Goal: Task Accomplishment & Management: Use online tool/utility

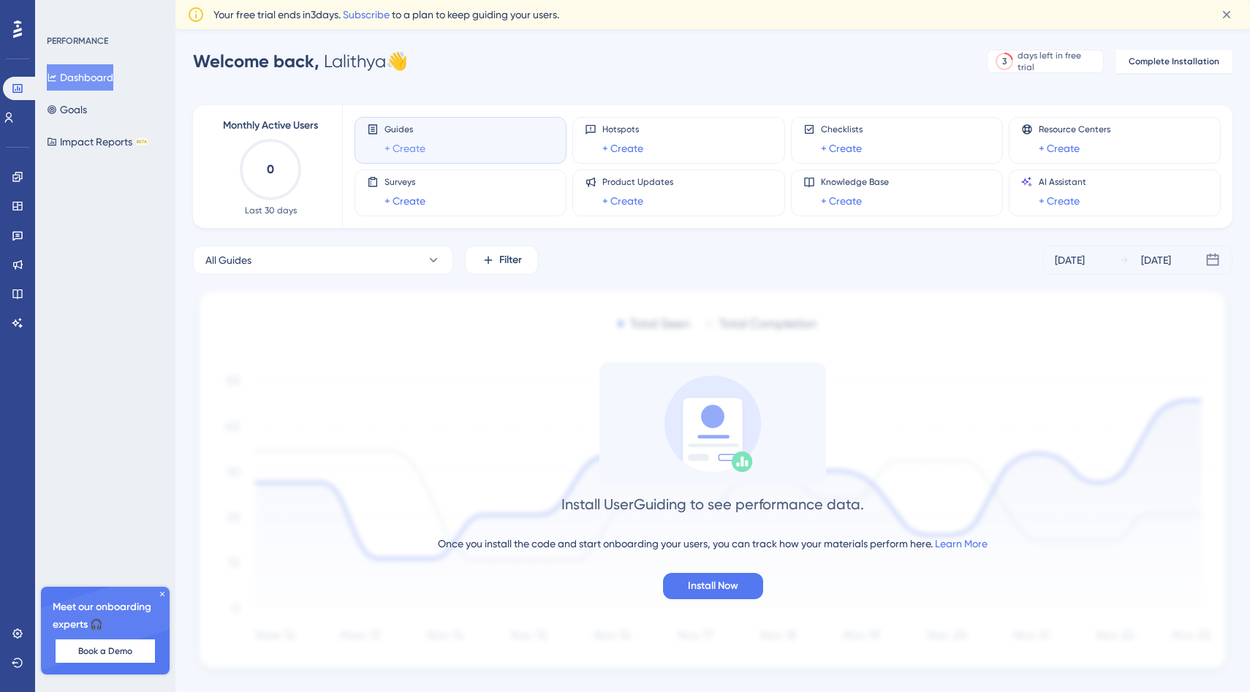
click at [408, 151] on link "+ Create" at bounding box center [404, 149] width 41 height 18
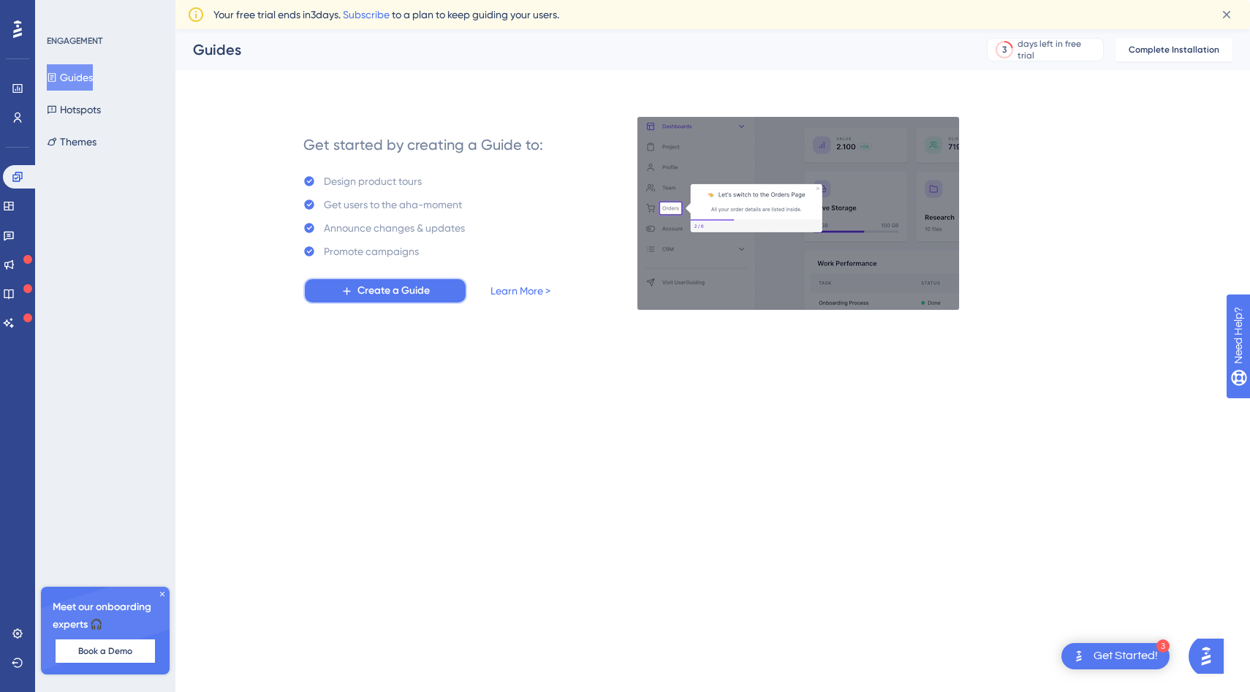
click at [382, 293] on span "Create a Guide" at bounding box center [393, 291] width 72 height 18
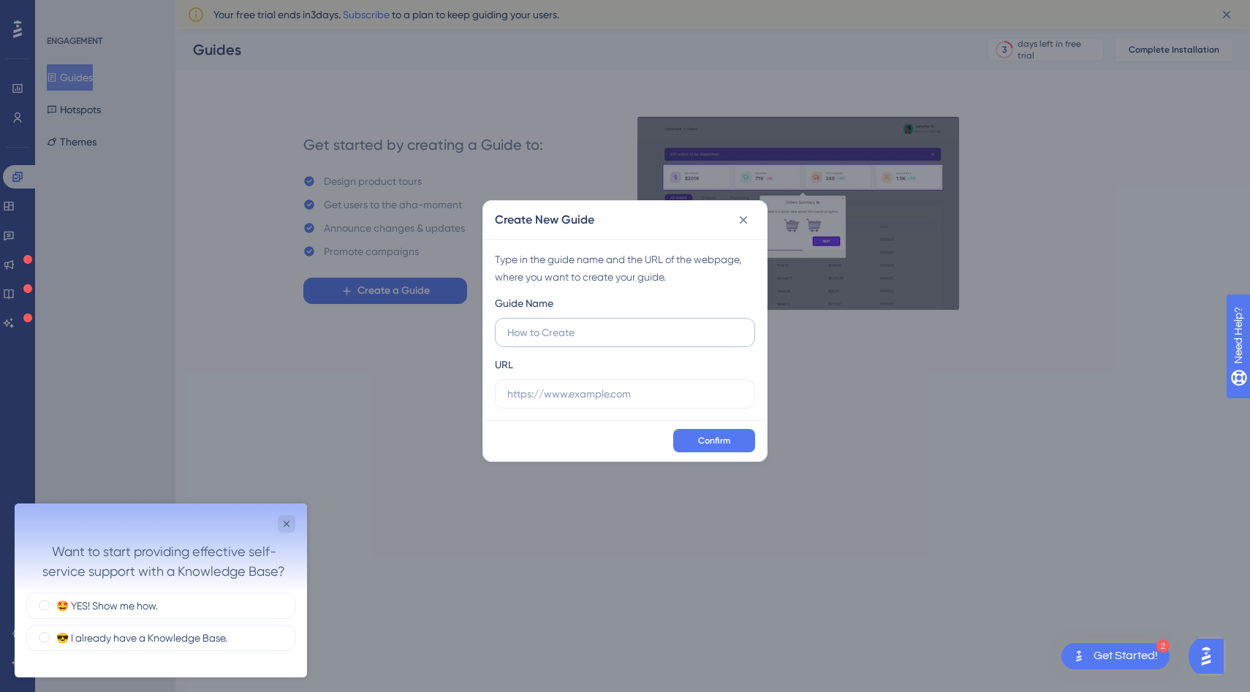
click at [583, 330] on input "text" at bounding box center [624, 333] width 235 height 16
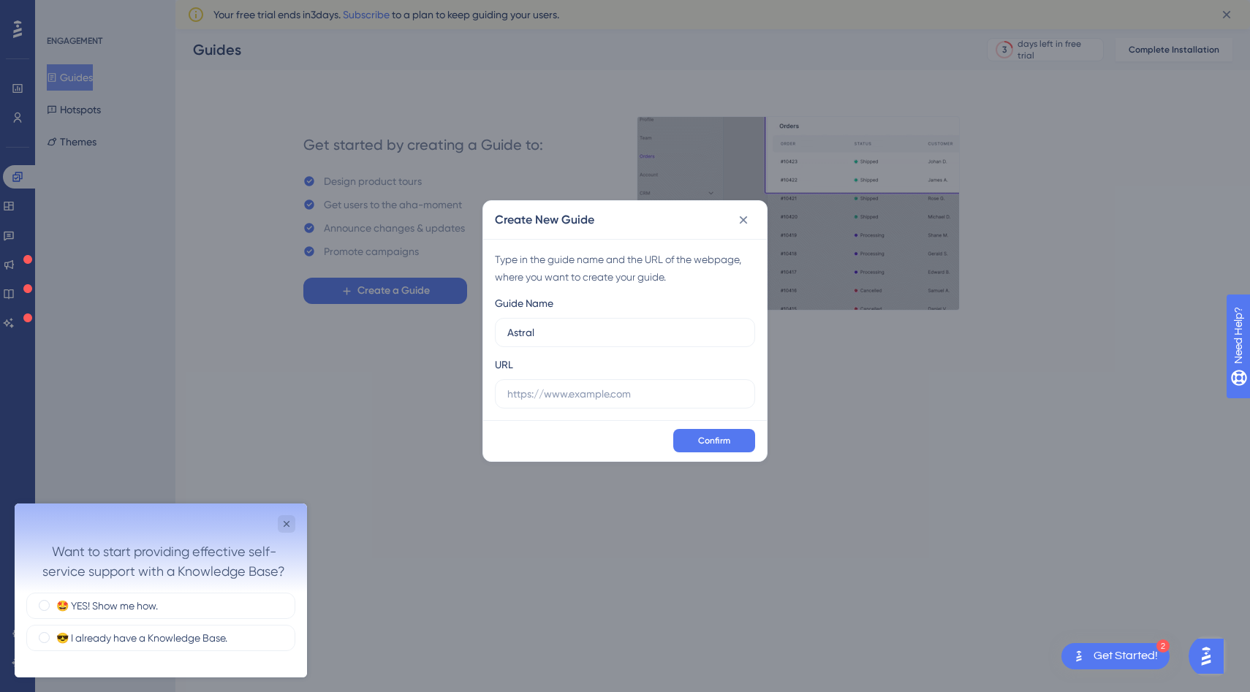
type input "Astral"
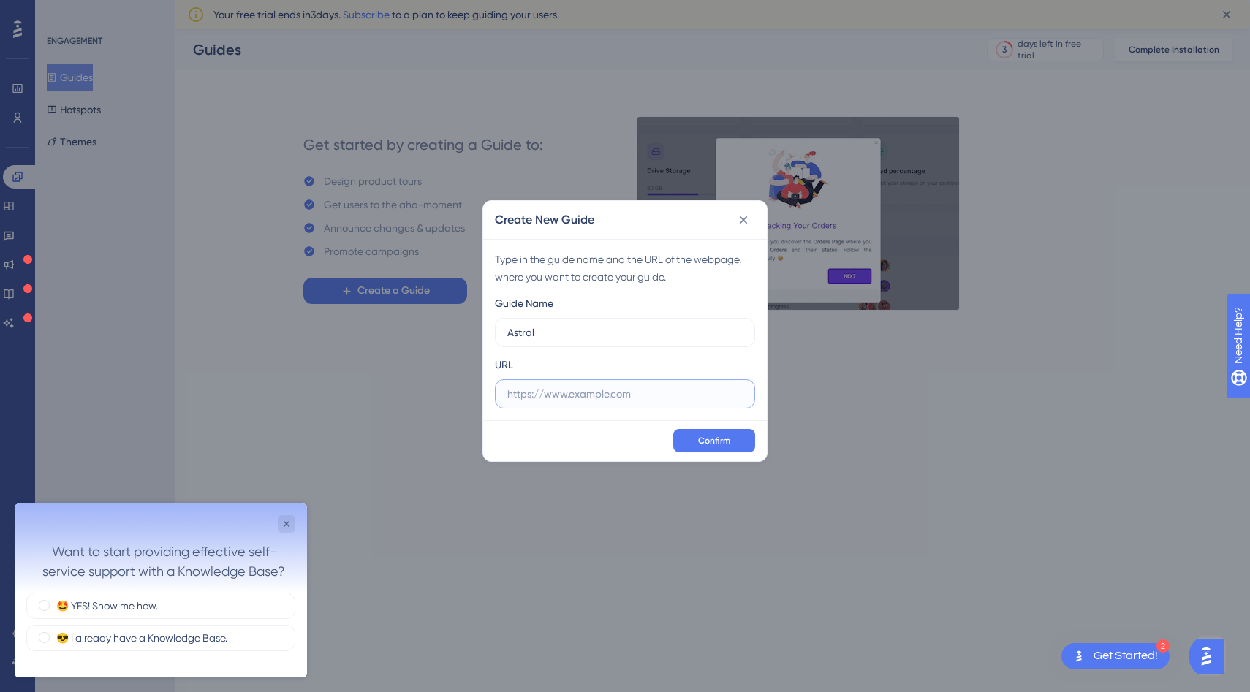
click at [546, 395] on input "text" at bounding box center [624, 394] width 235 height 16
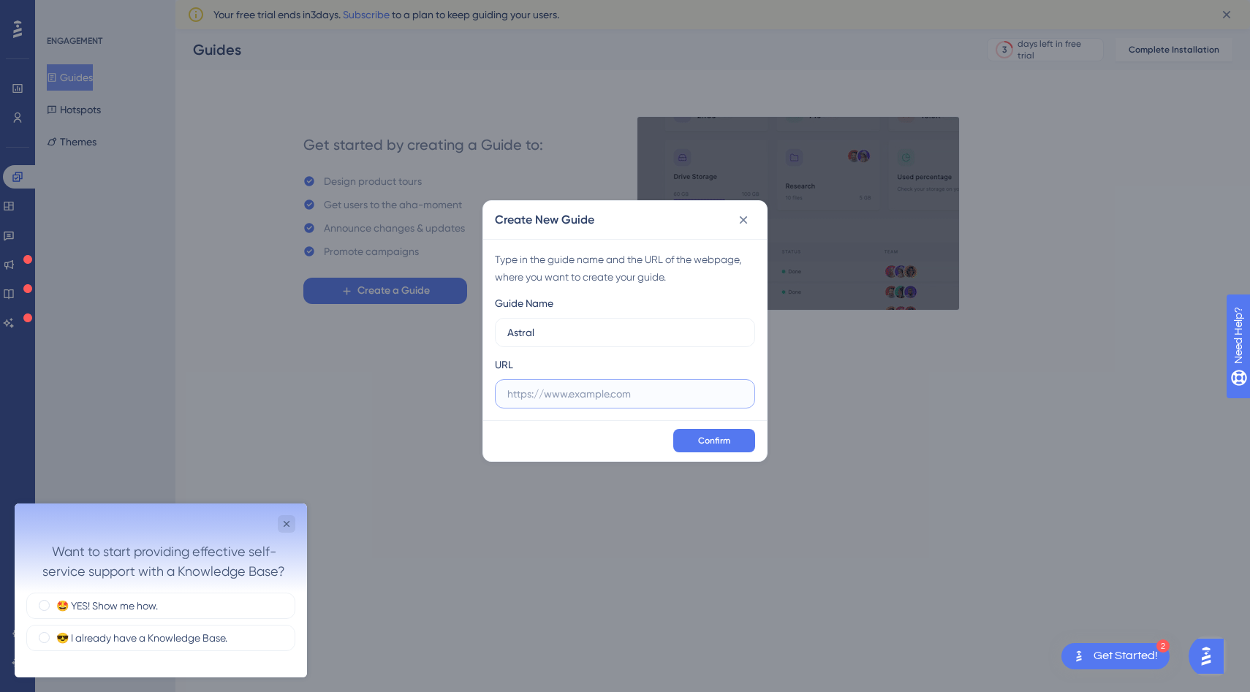
paste input "[URL][DOMAIN_NAME]"
type input "[URL][DOMAIN_NAME]"
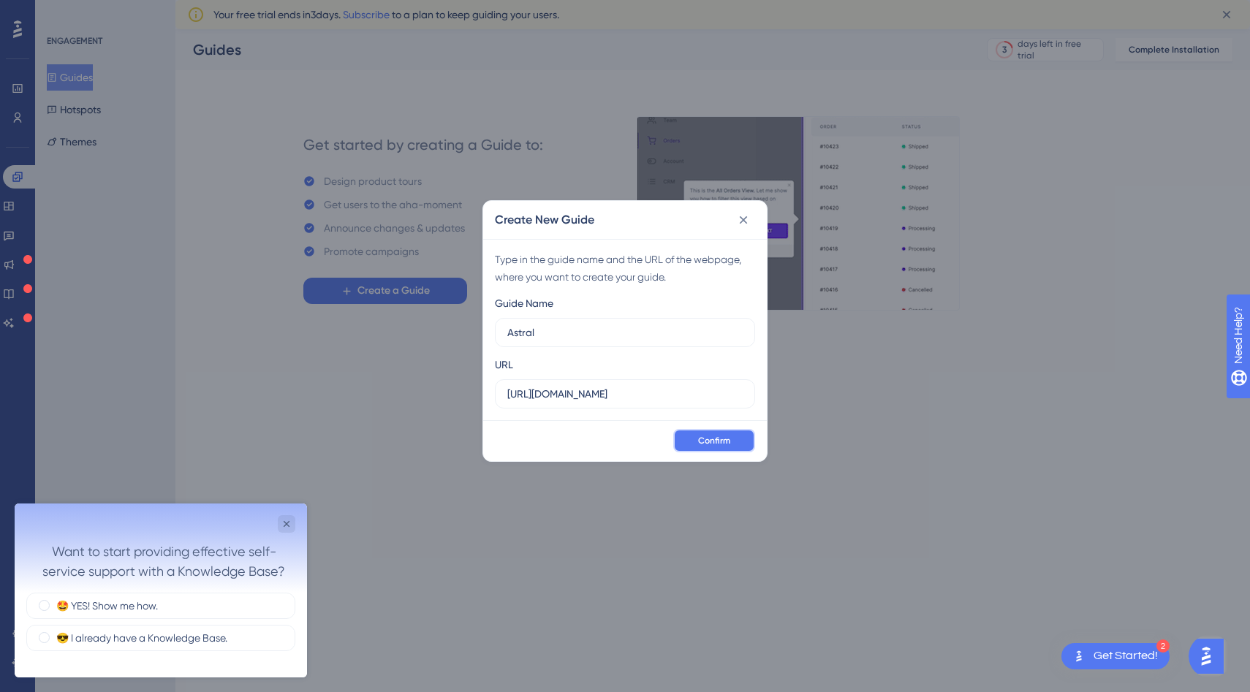
click at [716, 433] on button "Confirm" at bounding box center [714, 440] width 82 height 23
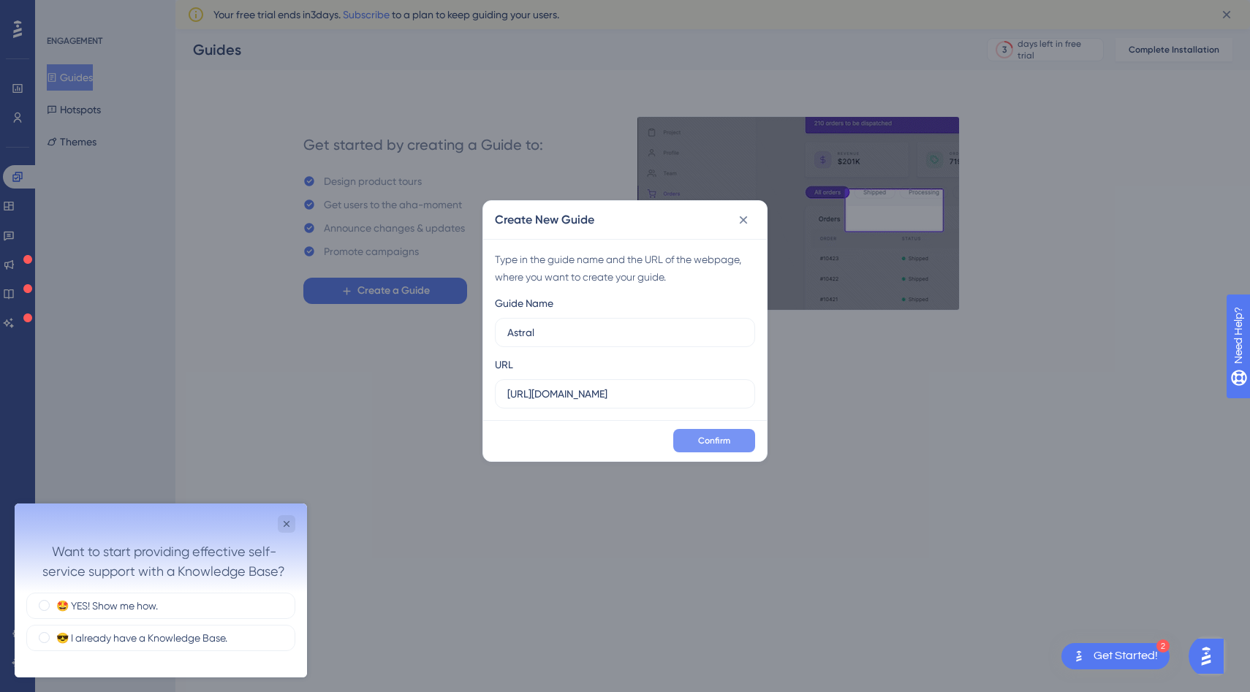
scroll to position [0, 0]
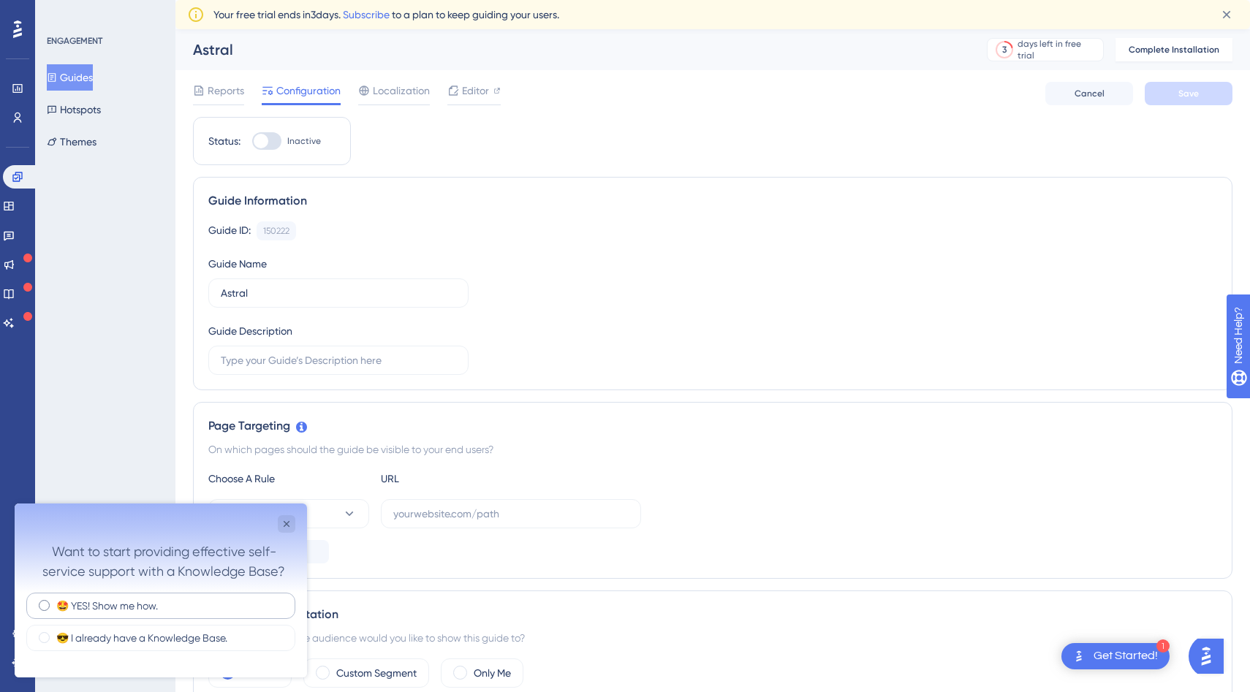
click at [129, 602] on label "🤩 YES! Show me how." at bounding box center [107, 606] width 102 height 15
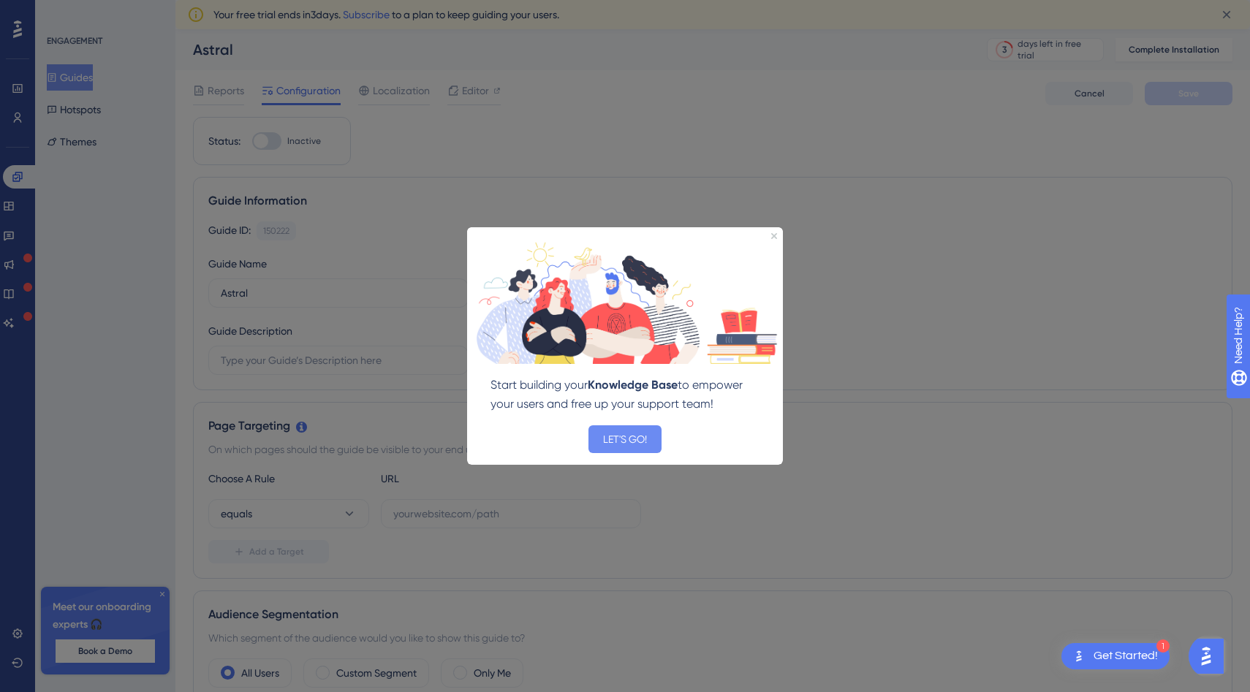
click at [615, 439] on button "LET'S GO!" at bounding box center [624, 439] width 73 height 28
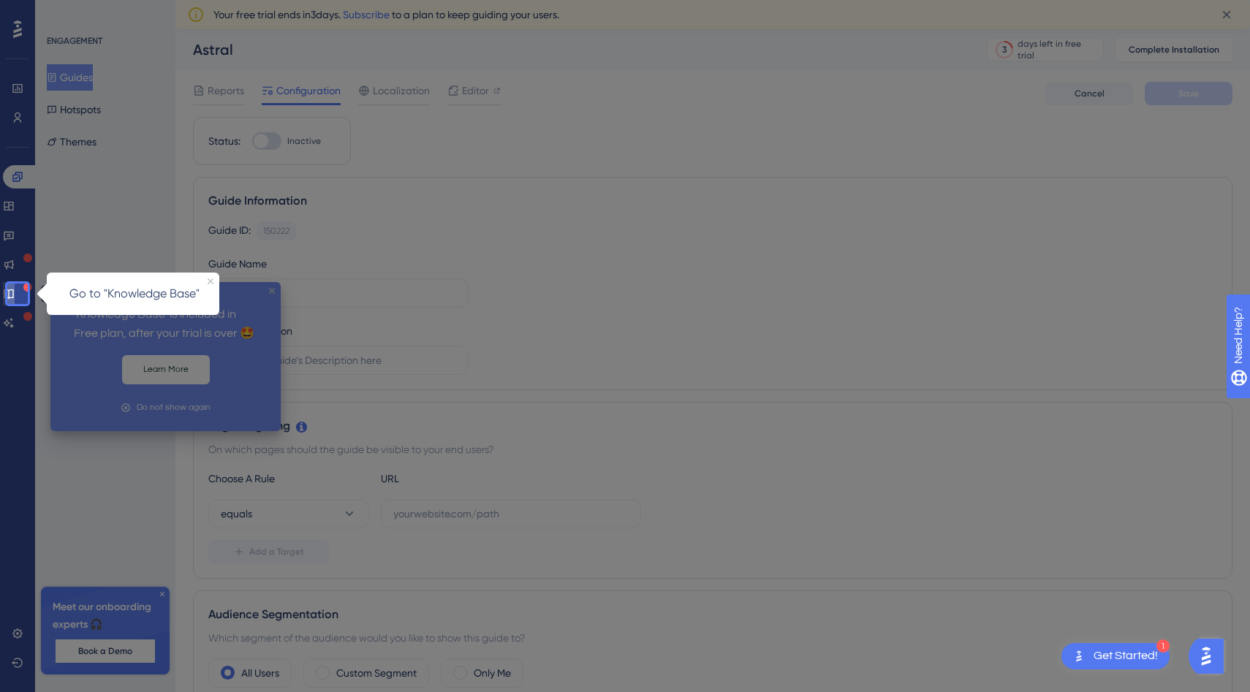
click at [15, 296] on icon at bounding box center [9, 294] width 12 height 12
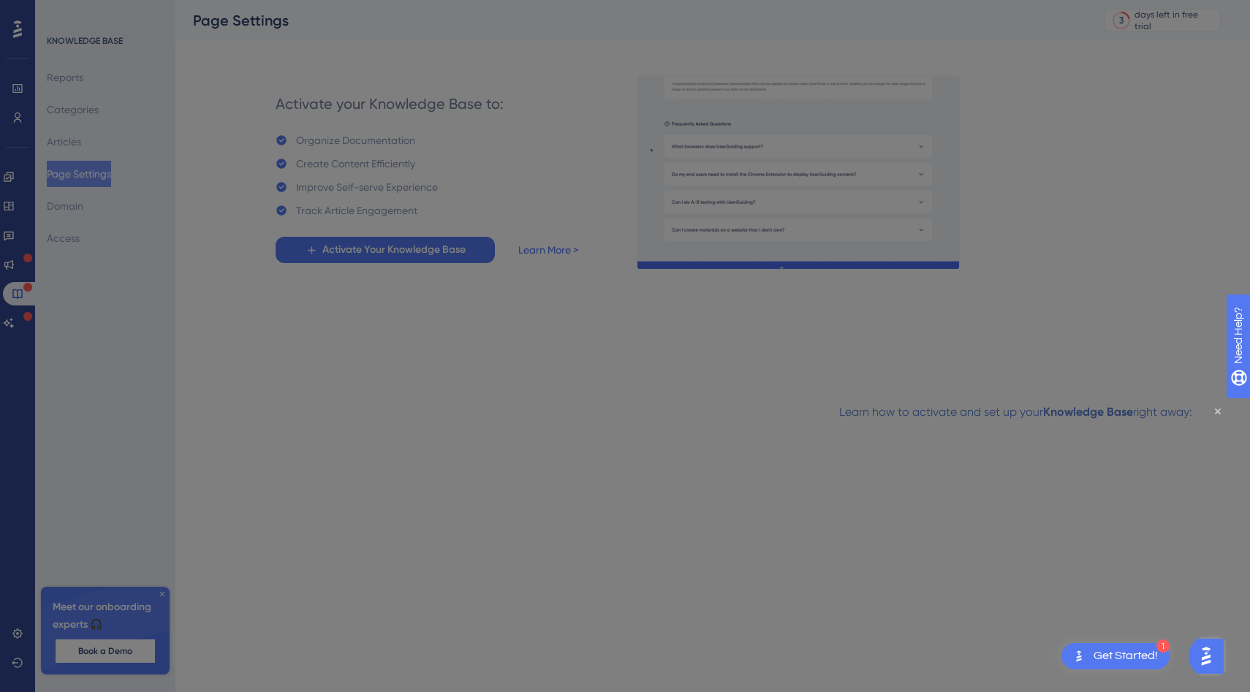
click at [18, 88] on div at bounding box center [625, 346] width 1250 height 692
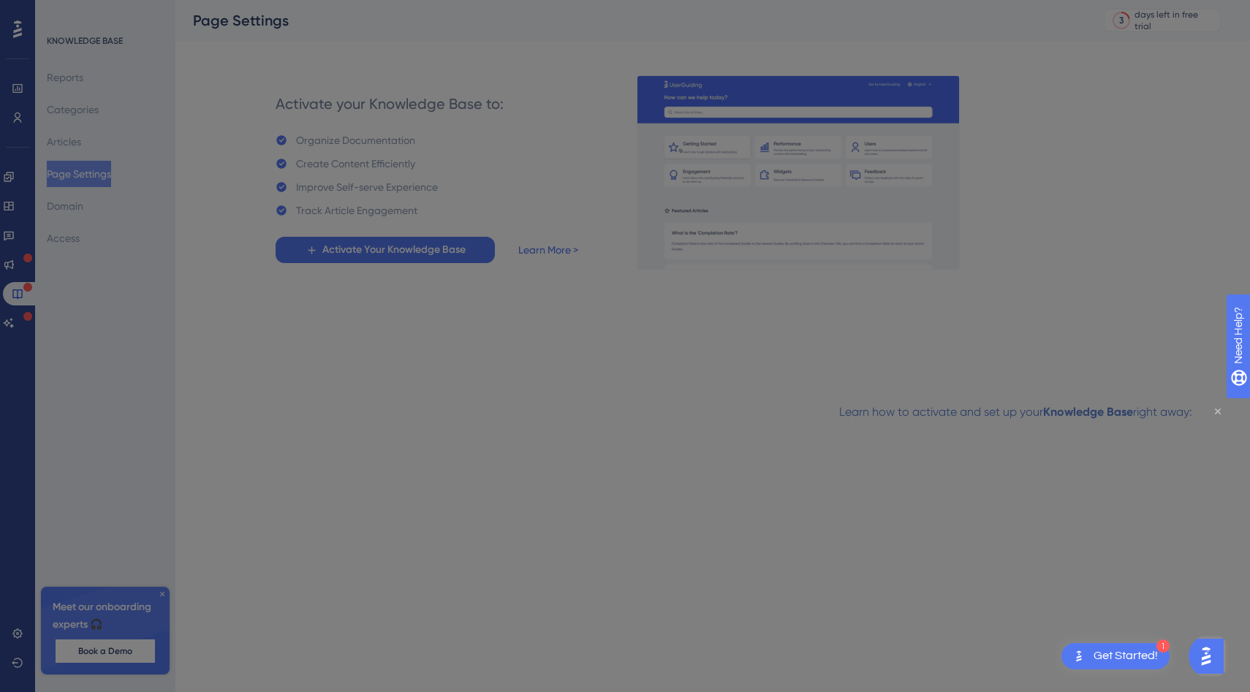
click at [1218, 410] on icon "Close Preview" at bounding box center [1218, 412] width 6 height 6
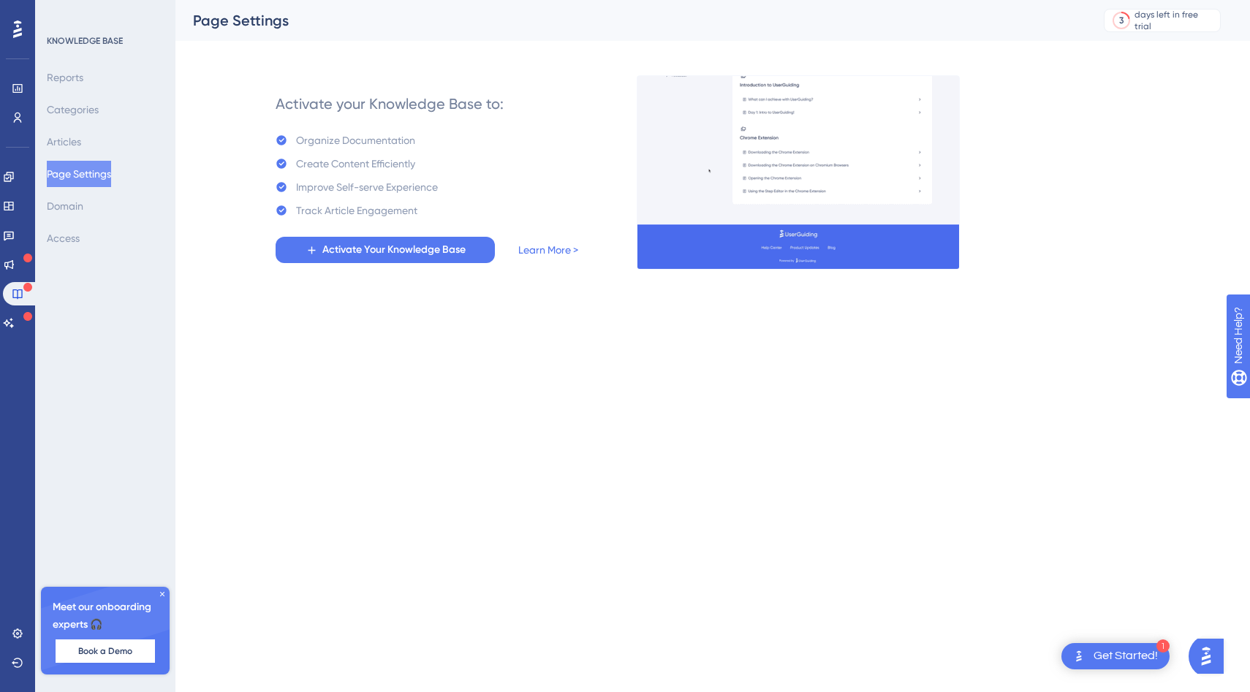
click at [620, 0] on html "1 Get Started! Performance Users Engagement Widgets Feedback Product Updates Kn…" at bounding box center [625, 0] width 1250 height 0
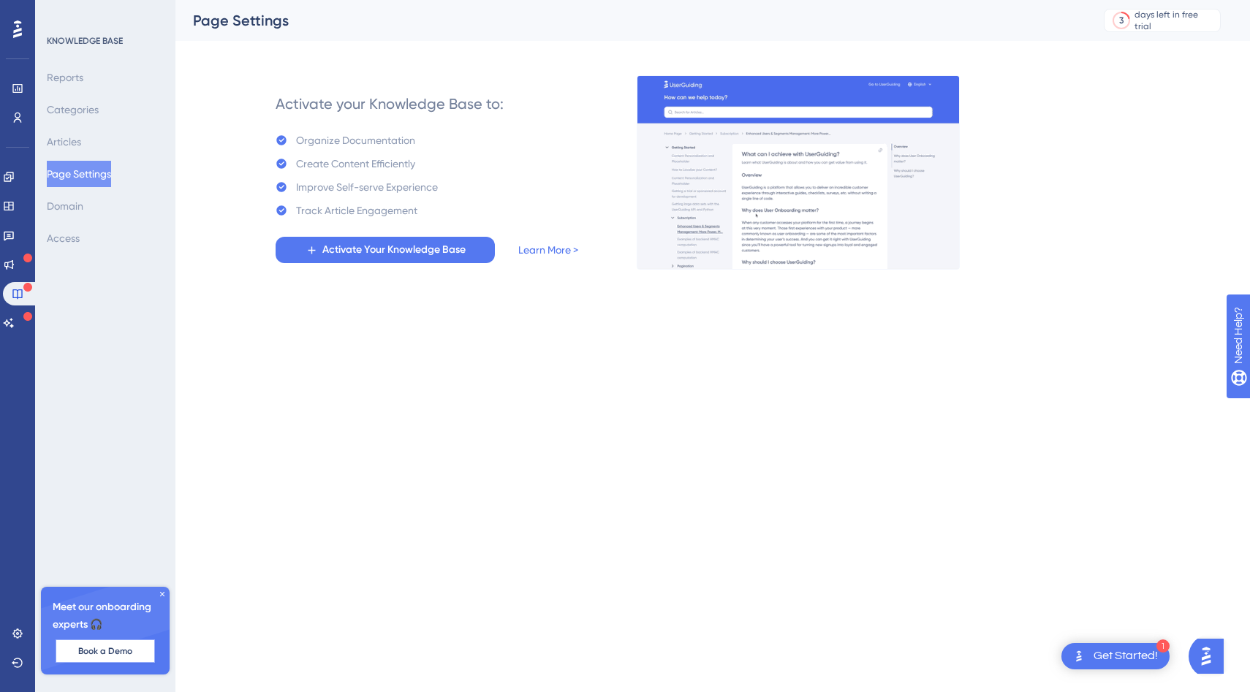
click at [96, 656] on span "Book a Demo" at bounding box center [105, 651] width 54 height 12
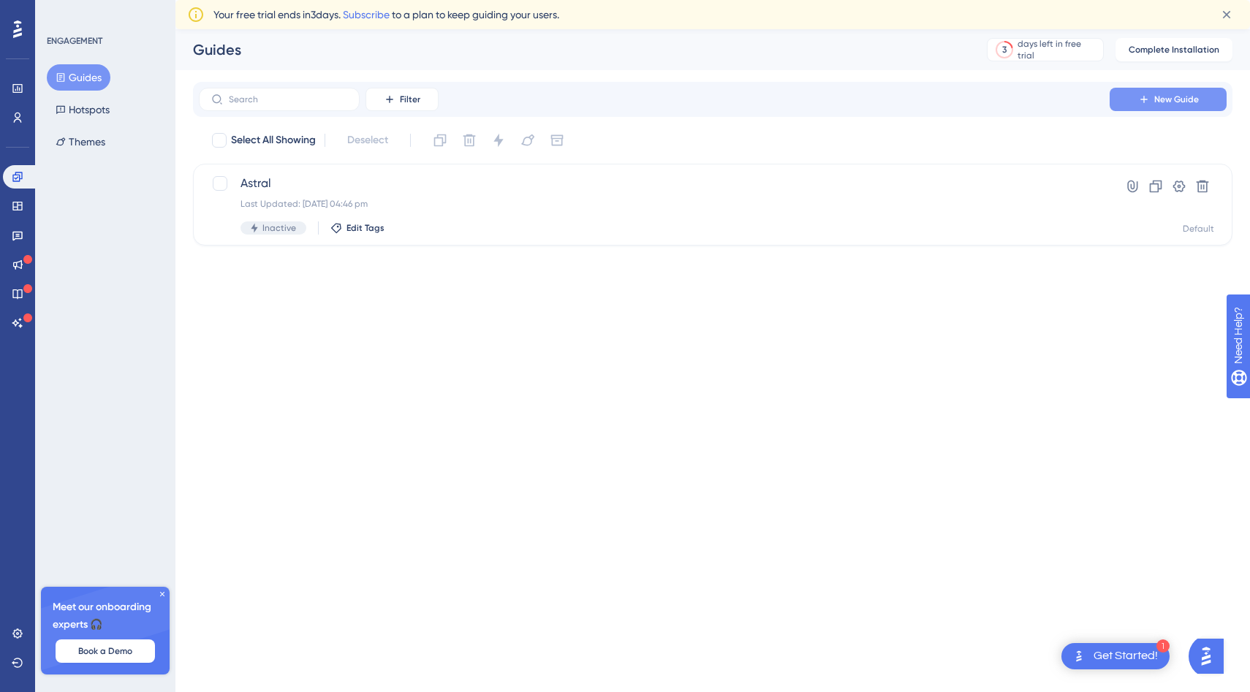
click at [1146, 103] on icon at bounding box center [1144, 100] width 12 height 12
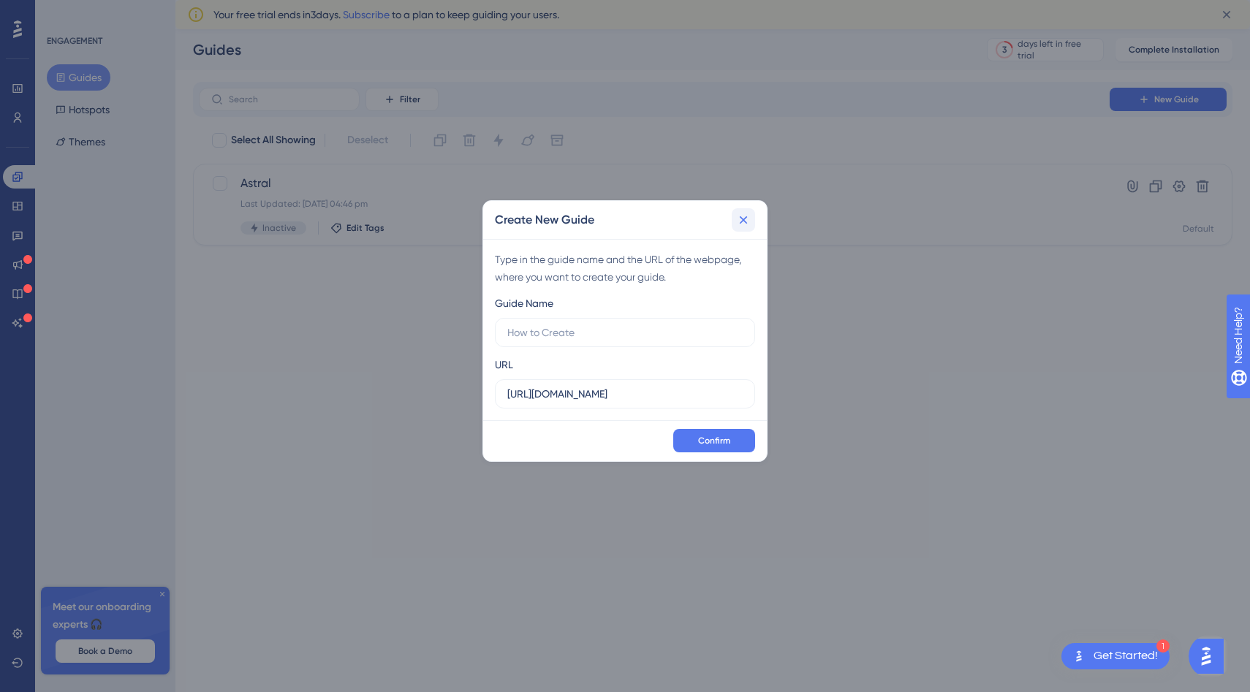
click at [744, 217] on icon at bounding box center [744, 220] width 8 height 8
